Goal: Transaction & Acquisition: Purchase product/service

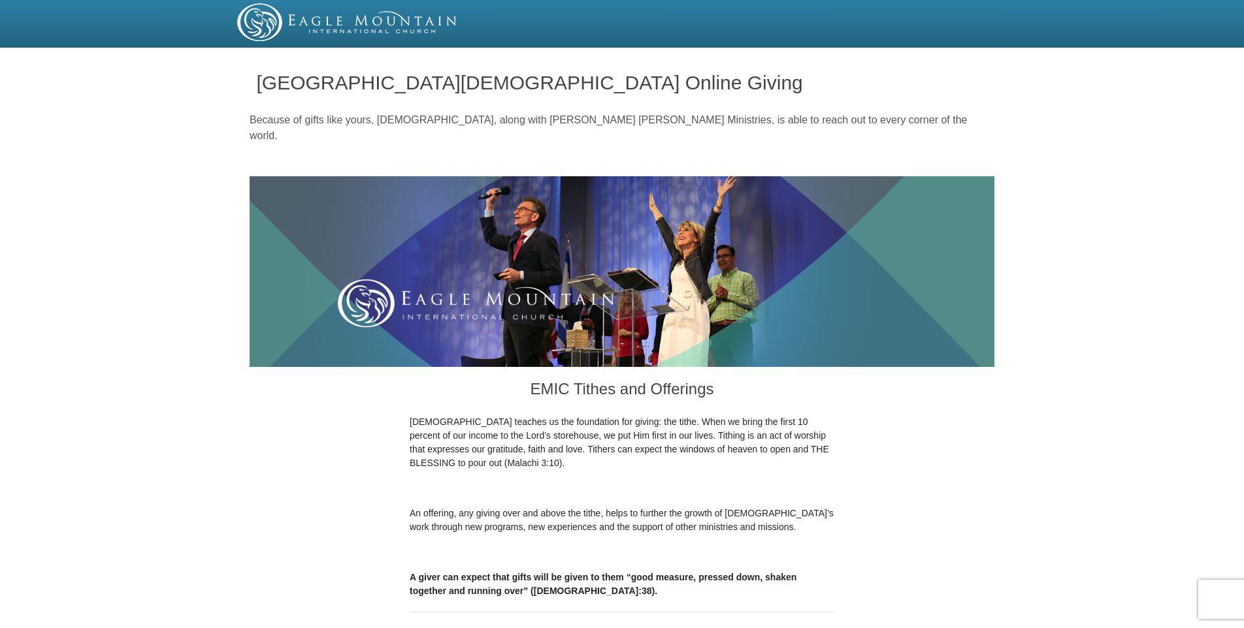
drag, startPoint x: 1243, startPoint y: 157, endPoint x: 1243, endPoint y: 179, distance: 21.6
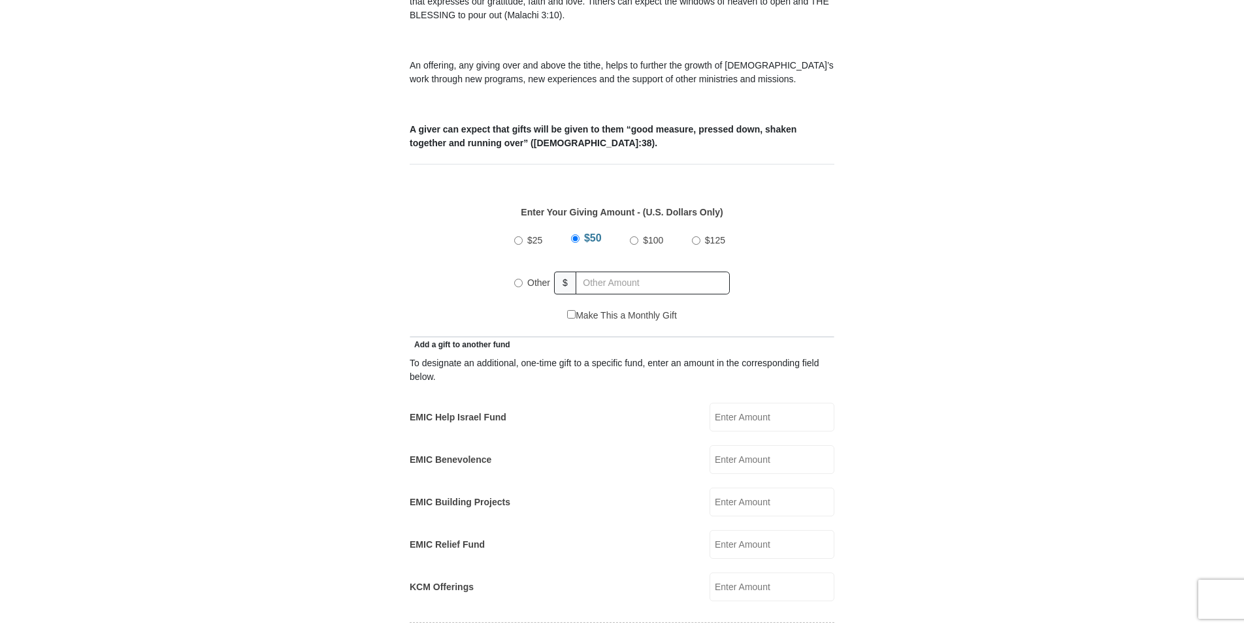
scroll to position [450, 0]
click at [517, 277] on input "Other" at bounding box center [518, 281] width 8 height 8
radio input "true"
click at [592, 270] on input "text" at bounding box center [655, 281] width 150 height 23
type input "1000"
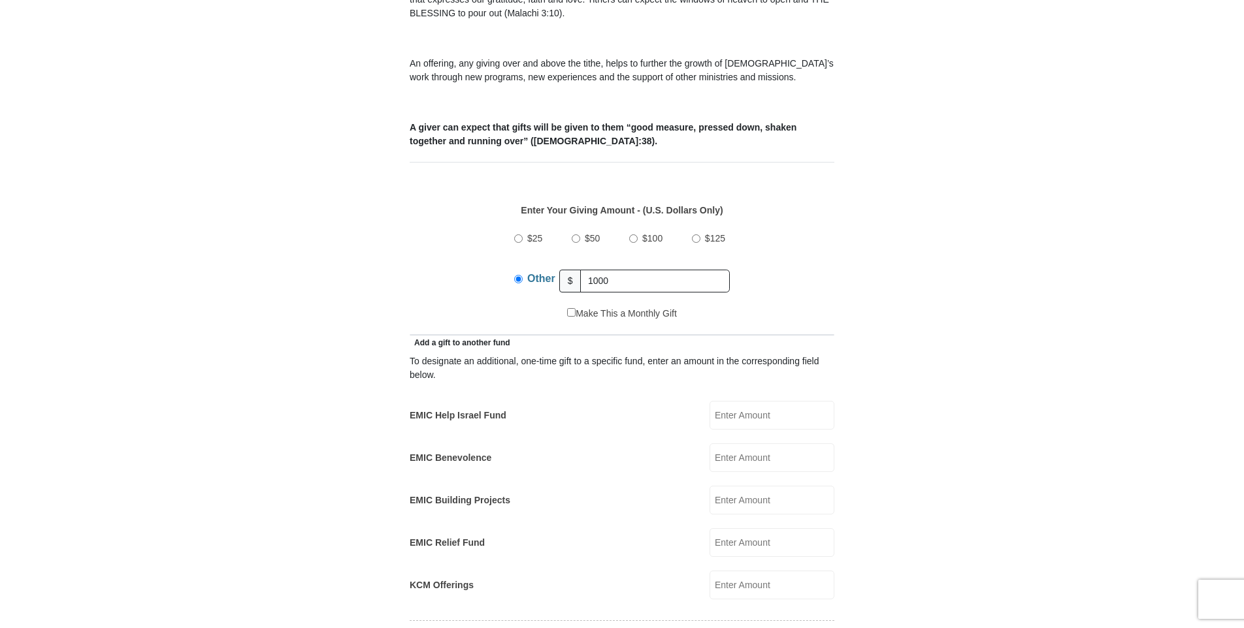
click at [570, 307] on label "Make This a Monthly Gift" at bounding box center [622, 314] width 110 height 14
click at [570, 308] on input "Make This a Monthly Gift" at bounding box center [571, 312] width 8 height 8
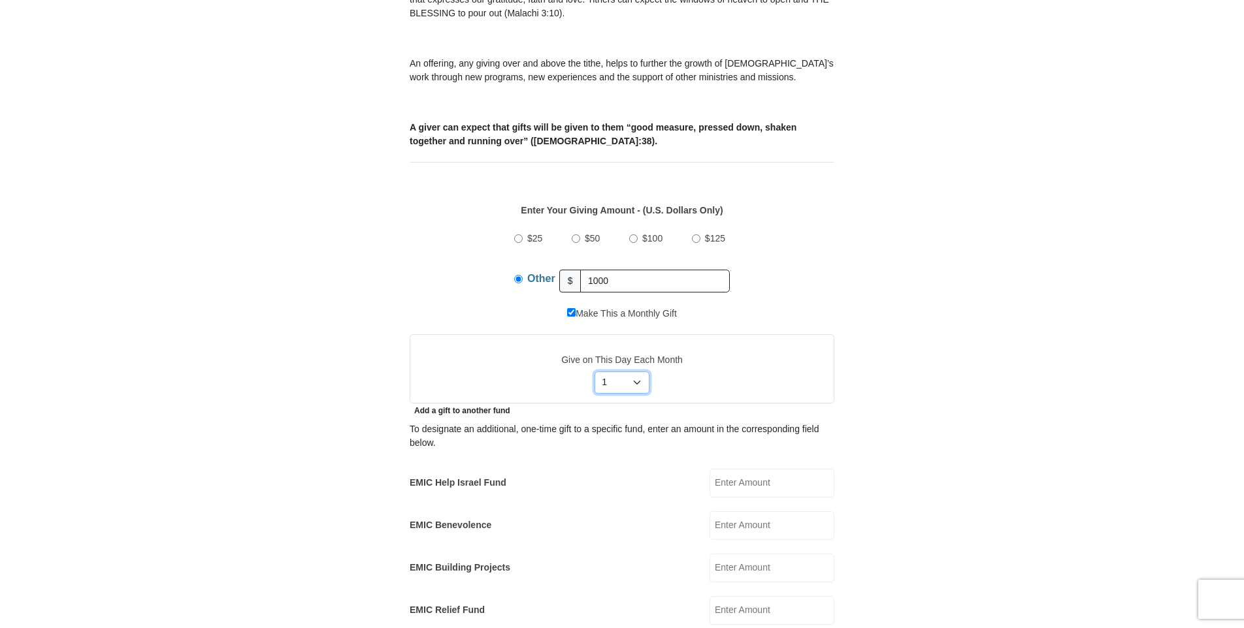
click at [640, 372] on select "Select Day of Month 1 2 3 4 5 6 7 8 9 10 11 12 13 14 15 16 17 18 19 20 21 22 23…" at bounding box center [622, 383] width 56 height 22
click at [641, 372] on select "Select Day of Month 1 2 3 4 5 6 7 8 9 10 11 12 13 14 15 16 17 18 19 20 21 22 23…" at bounding box center [622, 383] width 56 height 22
click at [575, 307] on label "Make This a Monthly Gift" at bounding box center [622, 314] width 110 height 14
click at [575, 308] on input "Make This a Monthly Gift" at bounding box center [571, 312] width 8 height 8
checkbox input "false"
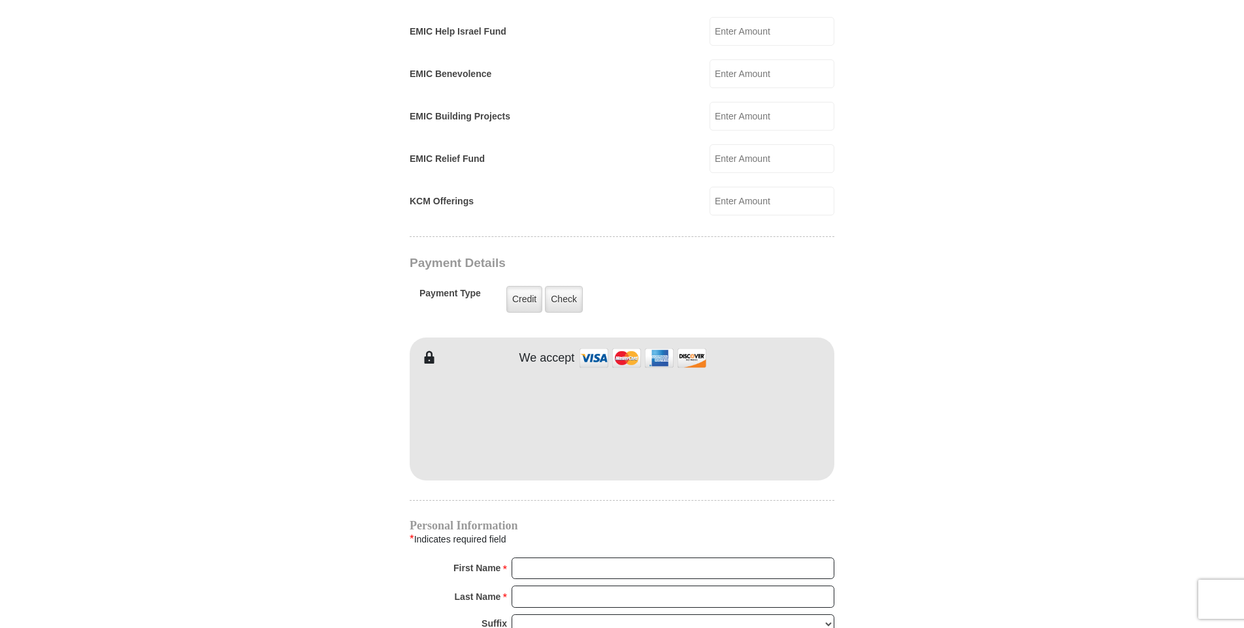
scroll to position [824, 0]
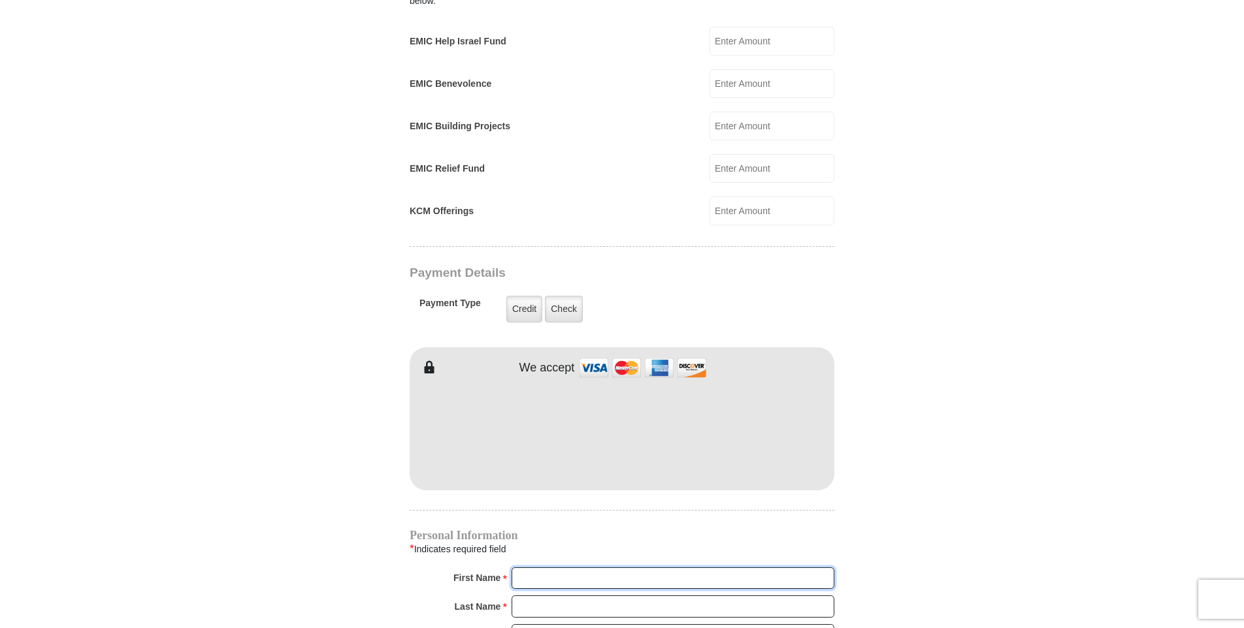
click at [526, 568] on input "First Name *" at bounding box center [672, 579] width 323 height 22
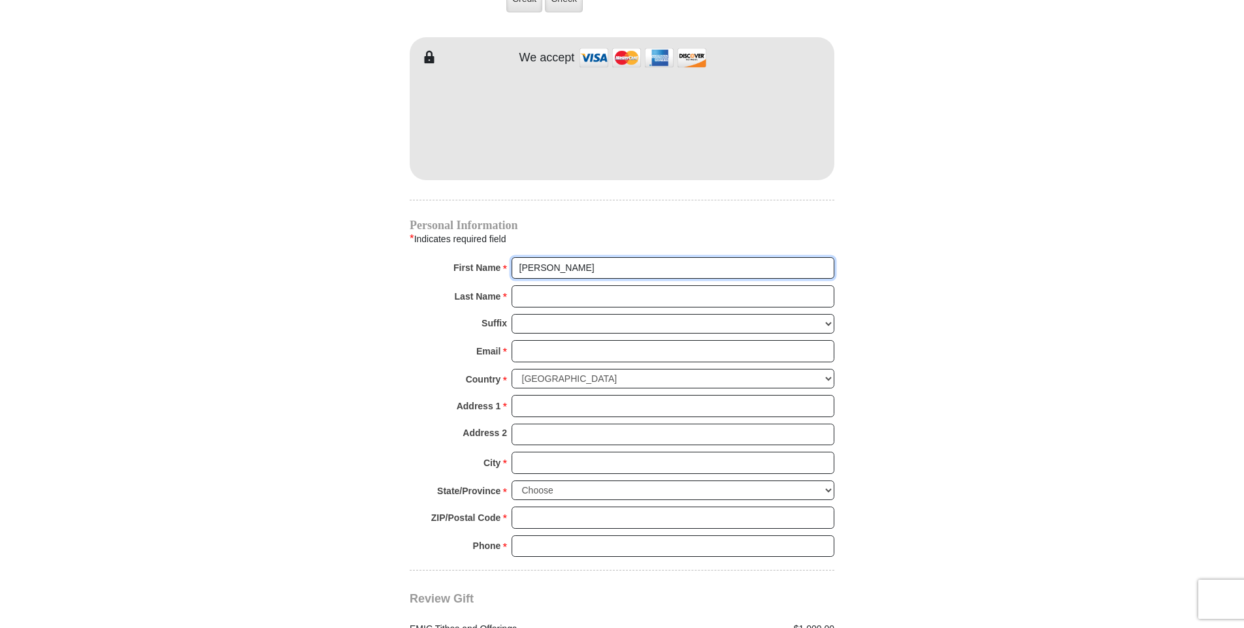
scroll to position [1138, 0]
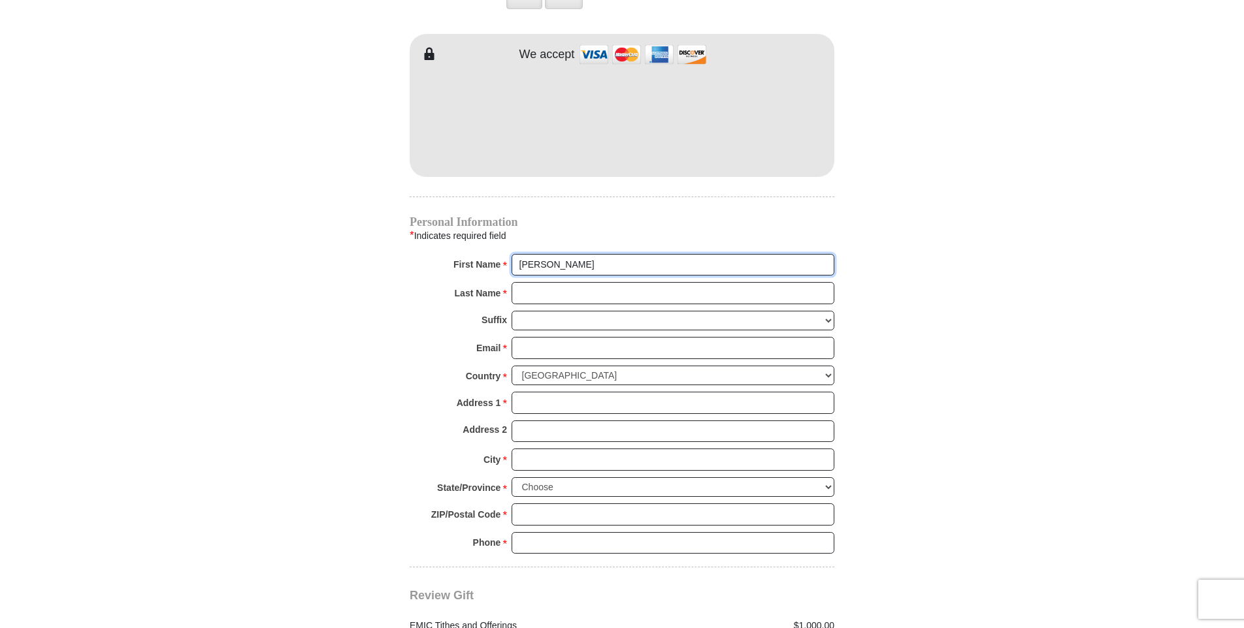
type input "[PERSON_NAME]"
click at [528, 282] on input "Last Name *" at bounding box center [672, 293] width 323 height 22
type input "McEnulty"
click at [534, 337] on input "Email *" at bounding box center [672, 348] width 323 height 22
type input "[EMAIL_ADDRESS][DOMAIN_NAME]"
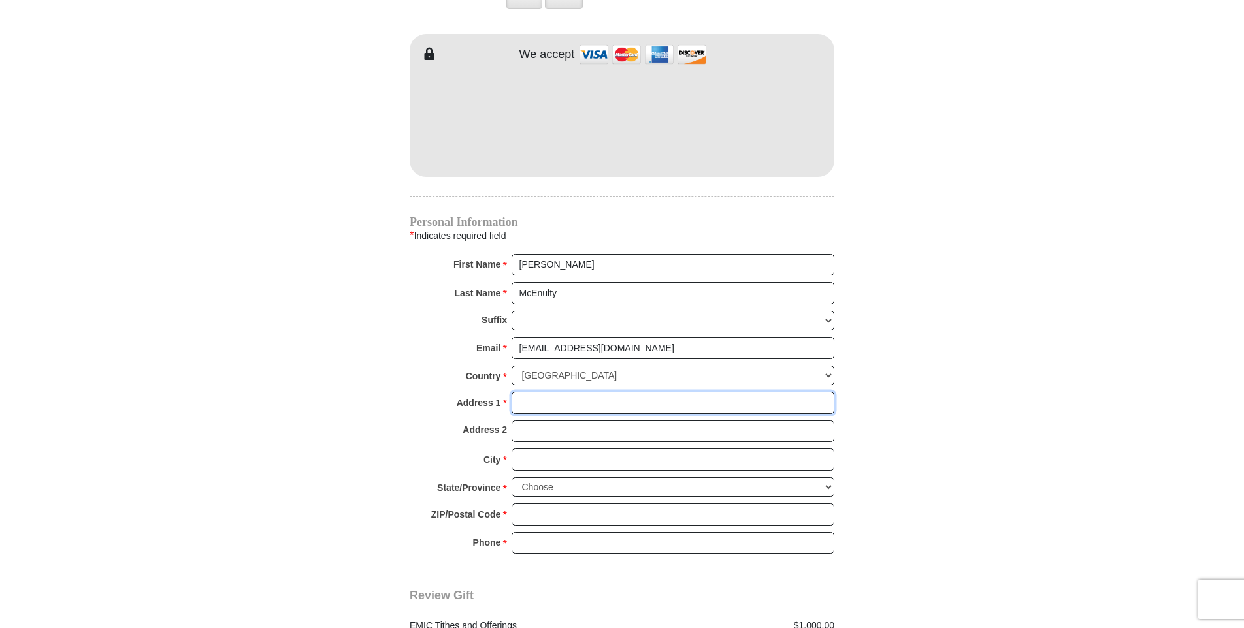
click at [532, 392] on input "Address 1 *" at bounding box center [672, 403] width 323 height 22
type input "9606 Mariner Cir"
click at [532, 449] on input "City *" at bounding box center [672, 460] width 323 height 22
click at [590, 477] on select "Choose [US_STATE] [US_STATE] [US_STATE] [US_STATE] [US_STATE] Armed Forces Amer…" at bounding box center [672, 487] width 323 height 20
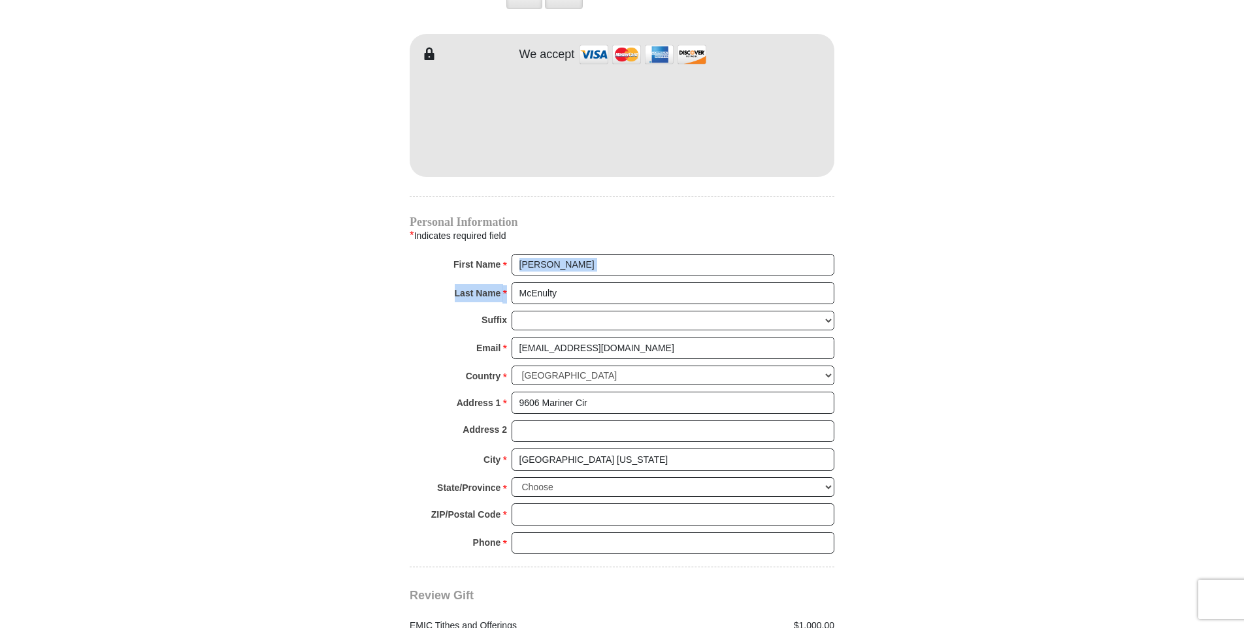
drag, startPoint x: 834, startPoint y: 234, endPoint x: 831, endPoint y: 285, distance: 50.4
drag, startPoint x: 756, startPoint y: 451, endPoint x: 654, endPoint y: 450, distance: 101.9
click at [687, 450] on input "[GEOGRAPHIC_DATA] [US_STATE]" at bounding box center [672, 460] width 323 height 22
click at [643, 449] on input "[GEOGRAPHIC_DATA] [US_STATE]" at bounding box center [672, 460] width 323 height 22
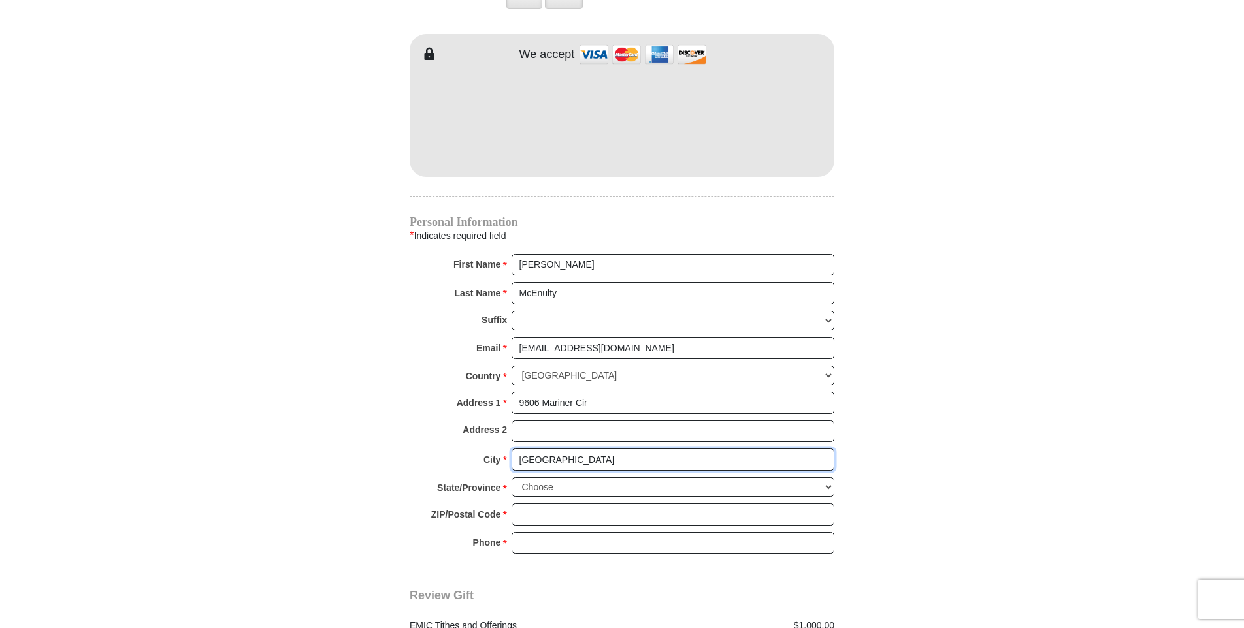
type input "[GEOGRAPHIC_DATA]"
click at [557, 477] on select "Choose [US_STATE] [US_STATE] [US_STATE] [US_STATE] [US_STATE] Armed Forces Amer…" at bounding box center [672, 487] width 323 height 20
click at [556, 477] on select "Choose [US_STATE] [US_STATE] [US_STATE] [US_STATE] [US_STATE] Armed Forces Amer…" at bounding box center [672, 487] width 323 height 20
select select "[GEOGRAPHIC_DATA]"
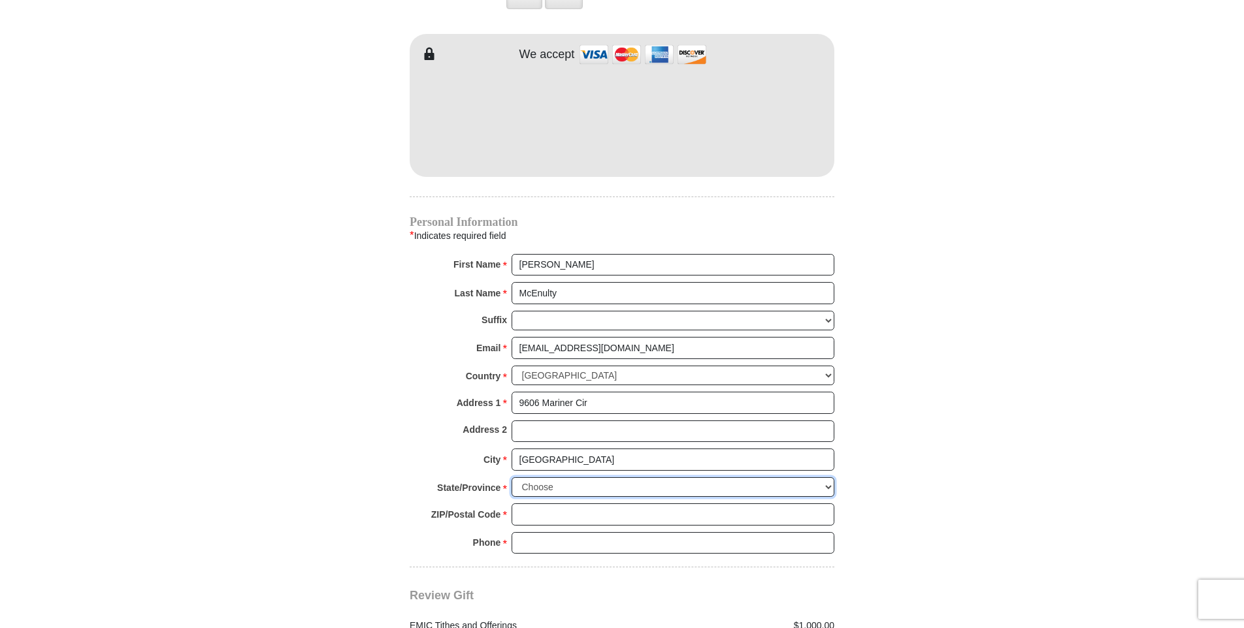
click at [511, 477] on select "Choose [US_STATE] [US_STATE] [US_STATE] [US_STATE] [US_STATE] Armed Forces Amer…" at bounding box center [672, 487] width 323 height 20
click at [534, 504] on input "ZIP/Postal Code *" at bounding box center [672, 515] width 323 height 22
type input "76179"
click at [521, 532] on input "Phone * *" at bounding box center [672, 543] width 323 height 22
type input "406.334.7715"
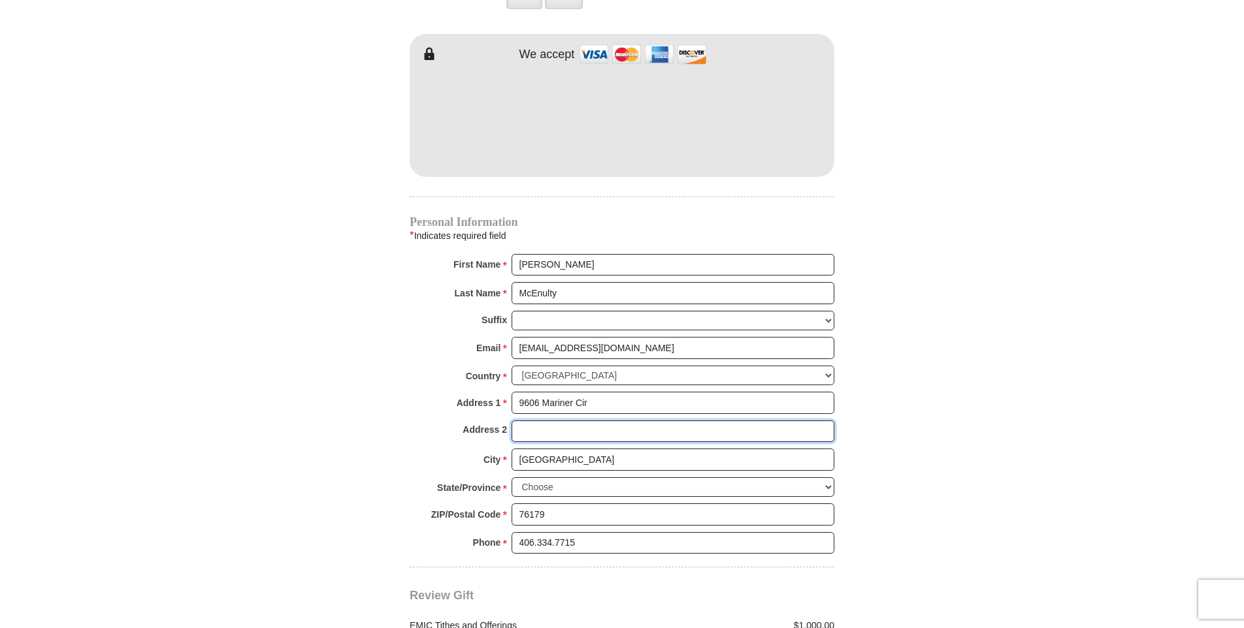
click at [798, 421] on input "Address 2" at bounding box center [672, 432] width 323 height 22
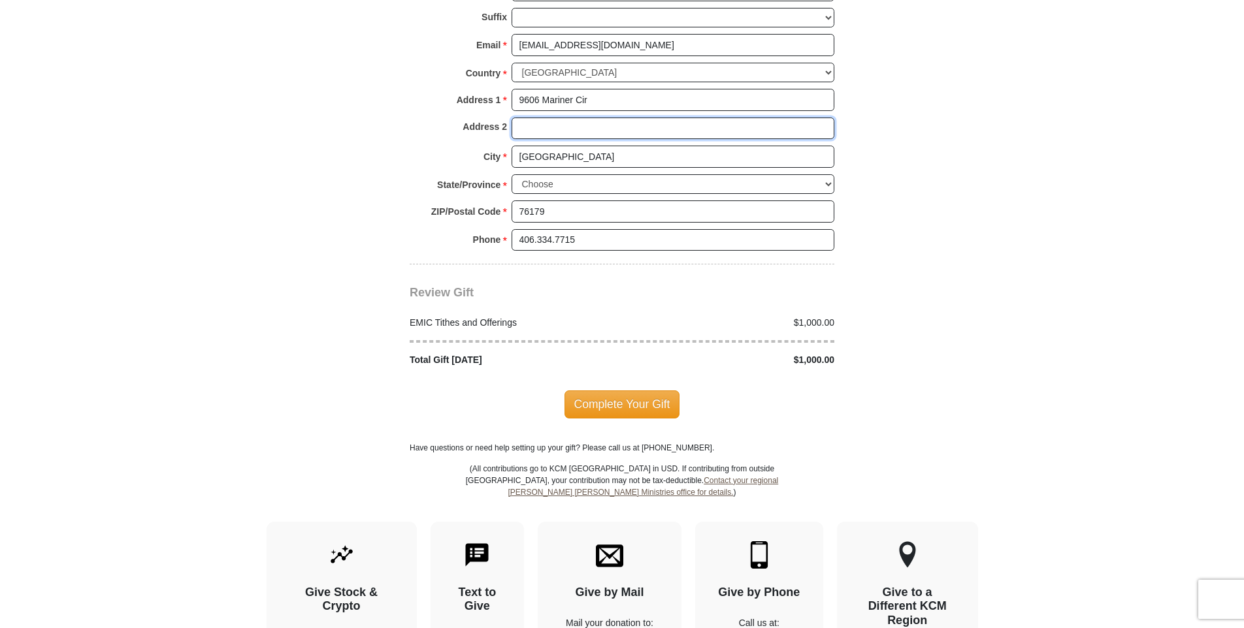
scroll to position [1428, 0]
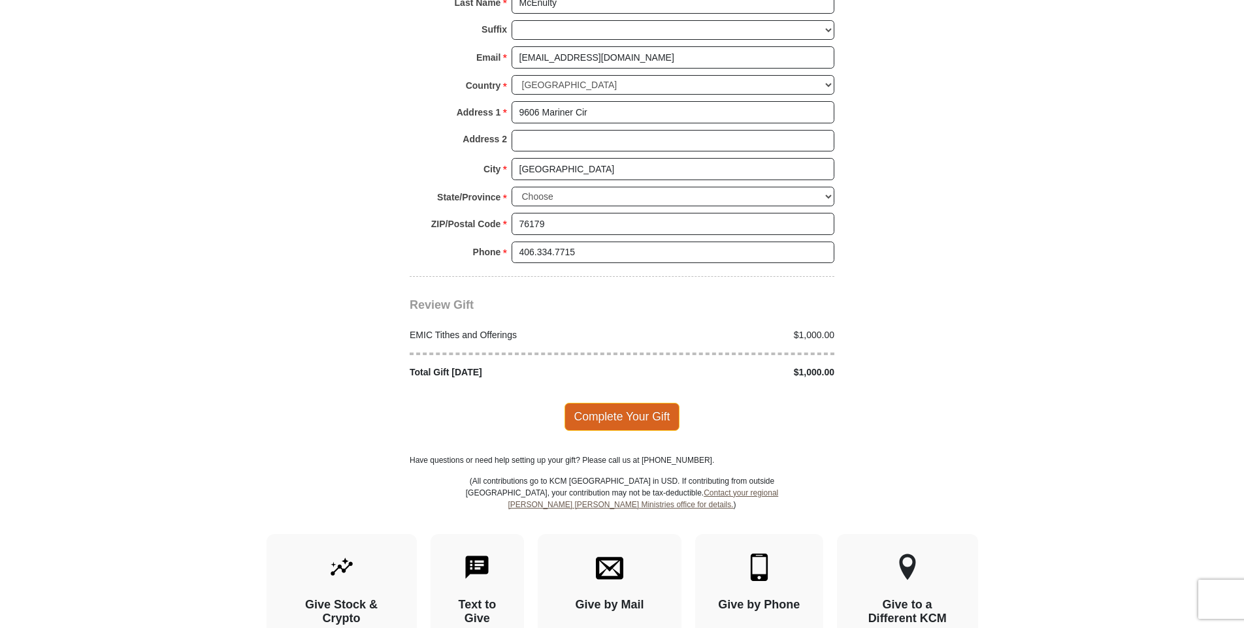
click at [633, 408] on span "Complete Your Gift" at bounding box center [622, 416] width 116 height 27
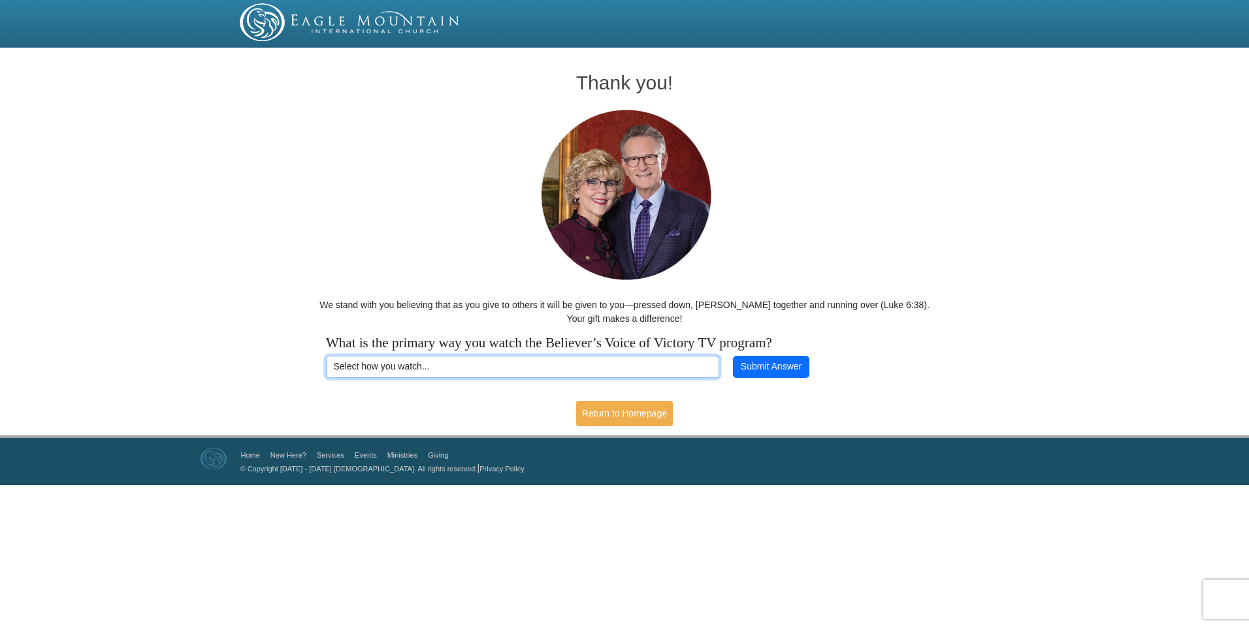
click at [445, 364] on select "Select how you watch... Daystar Morning Daystar Evening [DOMAIN_NAME] [DOMAIN_N…" at bounding box center [522, 367] width 393 height 22
select select "YOUTUBE"
click at [326, 356] on select "Select how you watch... Daystar Morning Daystar Evening [DOMAIN_NAME] [DOMAIN_N…" at bounding box center [522, 367] width 393 height 22
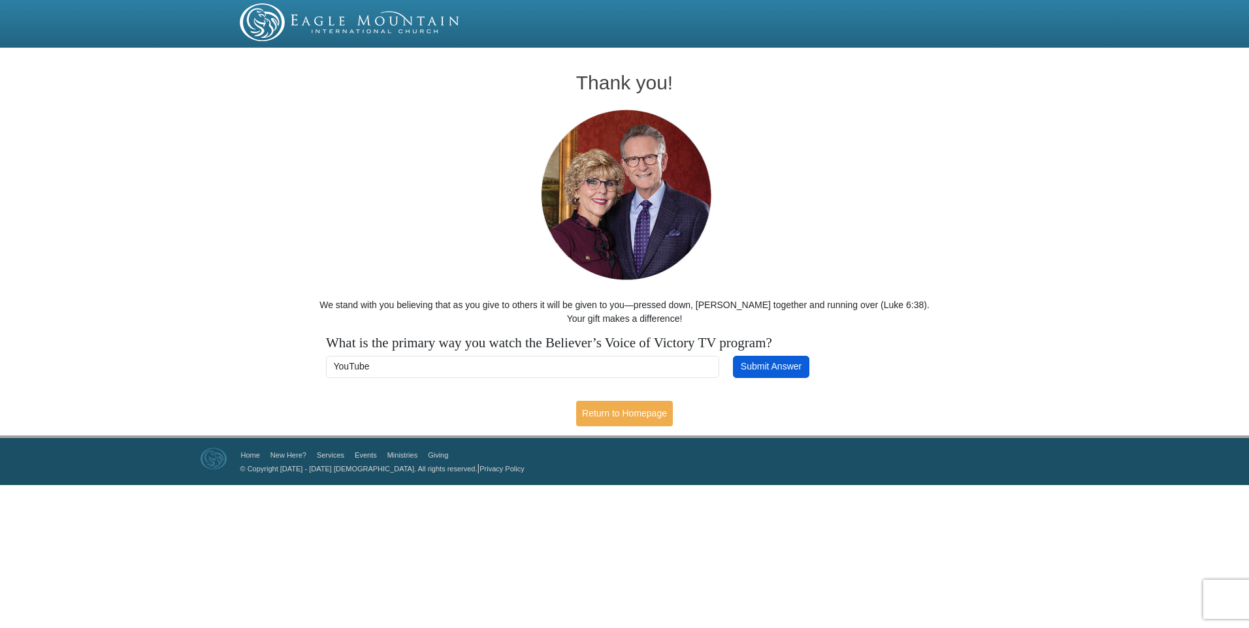
click at [760, 370] on button "Submit Answer" at bounding box center [771, 367] width 76 height 22
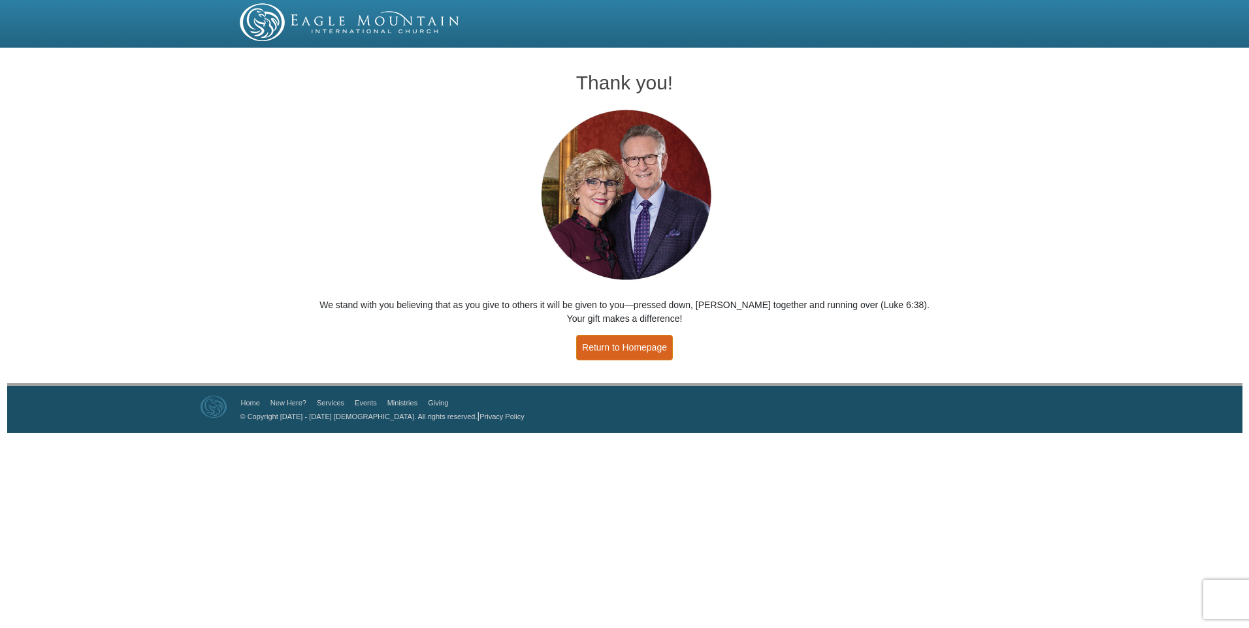
click at [644, 347] on link "Return to Homepage" at bounding box center [624, 347] width 97 height 25
